Goal: Task Accomplishment & Management: Use online tool/utility

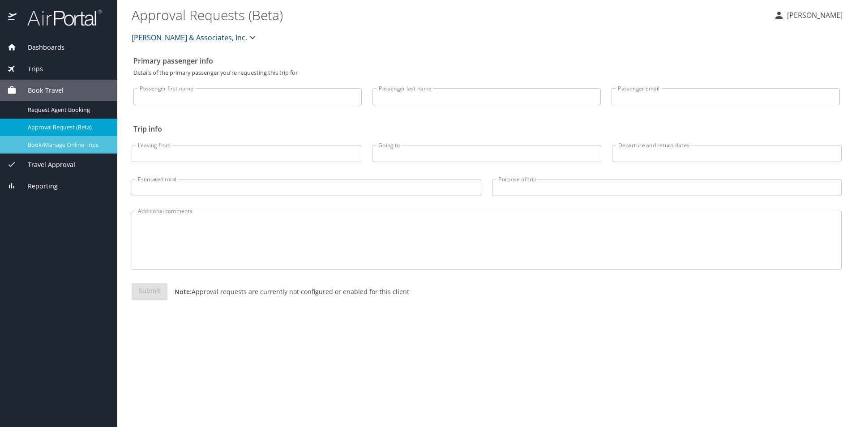
click at [64, 150] on link "Book/Manage Online Trips" at bounding box center [58, 144] width 117 height 17
